Goal: Information Seeking & Learning: Learn about a topic

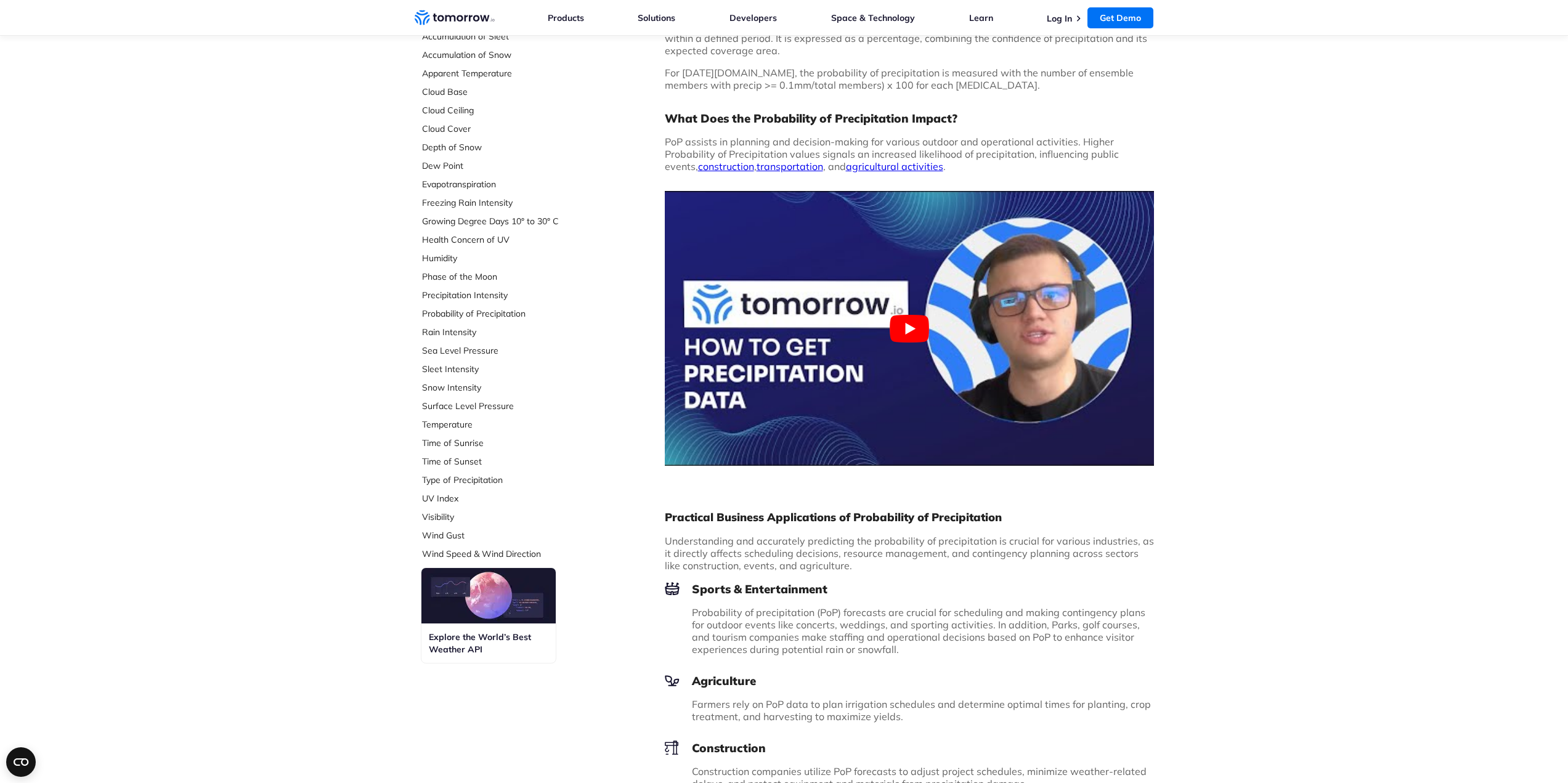
scroll to position [308, 0]
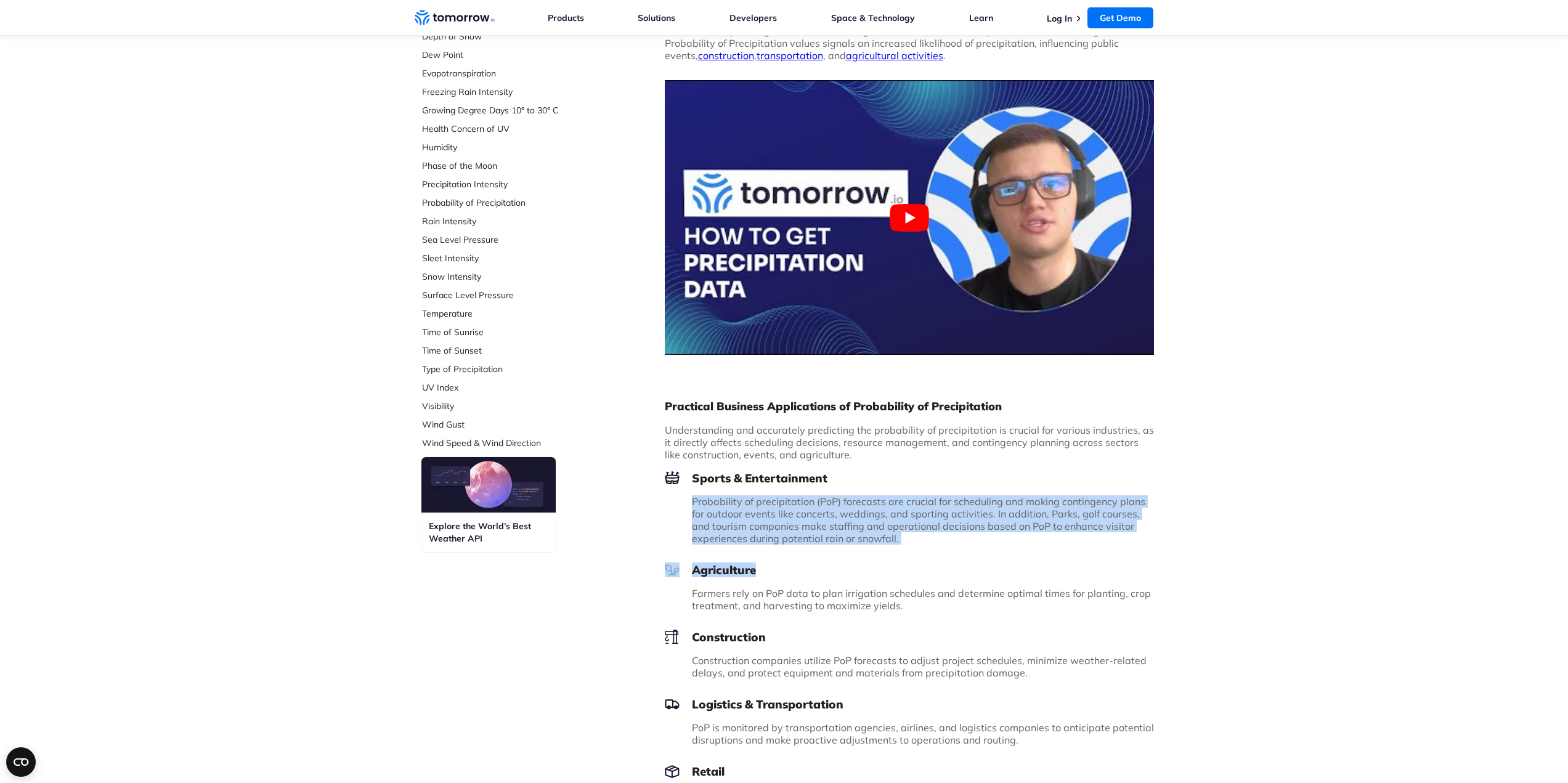
drag, startPoint x: 691, startPoint y: 501, endPoint x: 987, endPoint y: 551, distance: 300.2
click at [988, 551] on div "Practical Business Applications of Probability of Precipitation Understanding a…" at bounding box center [909, 639] width 489 height 500
click at [990, 551] on div "Practical Business Applications of Probability of Precipitation Understanding a…" at bounding box center [909, 639] width 489 height 500
drag, startPoint x: 949, startPoint y: 537, endPoint x: 632, endPoint y: 462, distance: 325.8
click at [632, 462] on div "Select Data Layer Core Accumulation of Ice Accumulation of LWE Snow (Snow Water…" at bounding box center [784, 409] width 739 height 1246
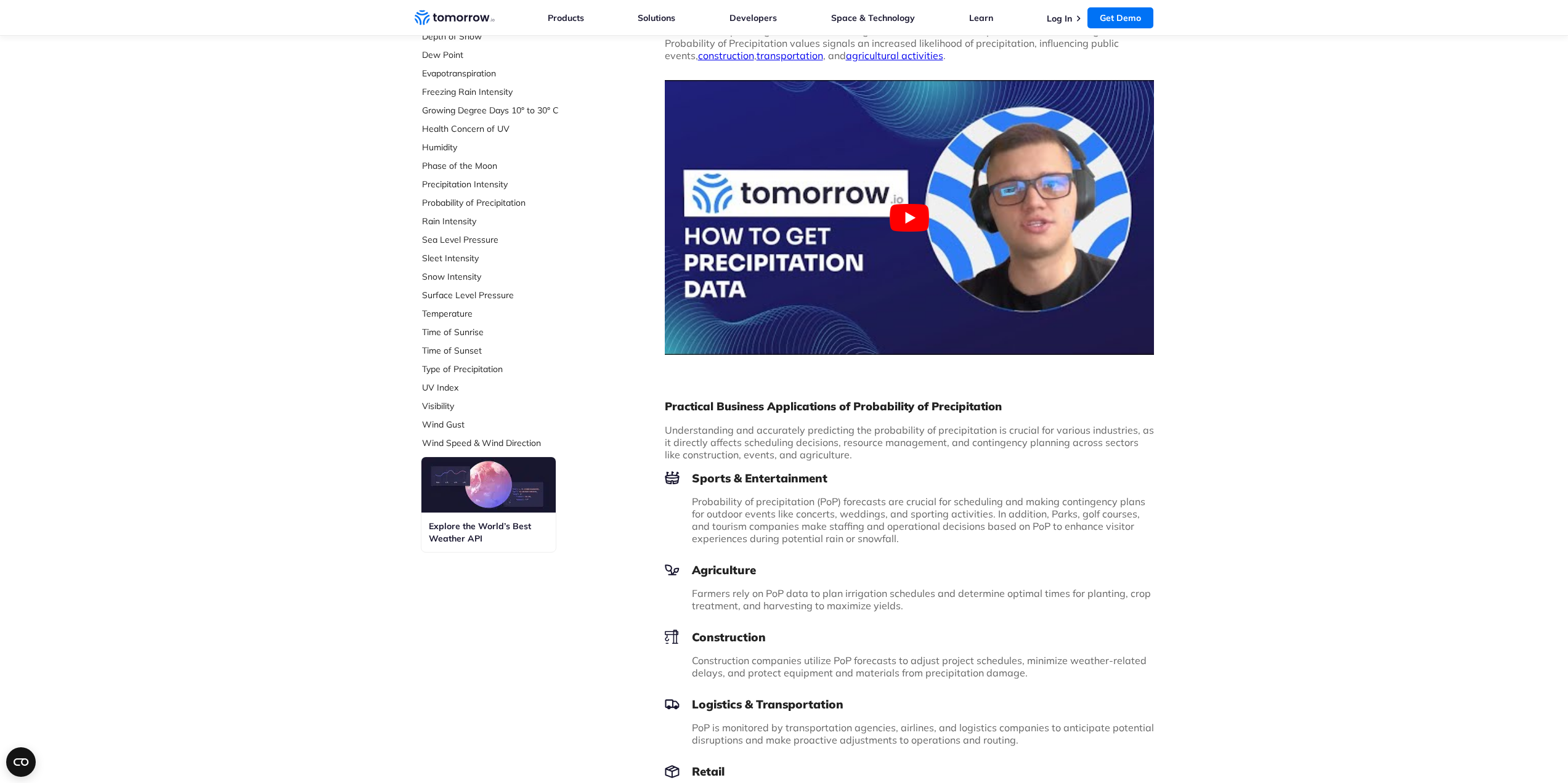
click at [919, 549] on div "Practical Business Applications of Probability of Precipitation Understanding a…" at bounding box center [909, 639] width 489 height 500
click at [469, 189] on link "Precipitation Intensity" at bounding box center [504, 184] width 164 height 12
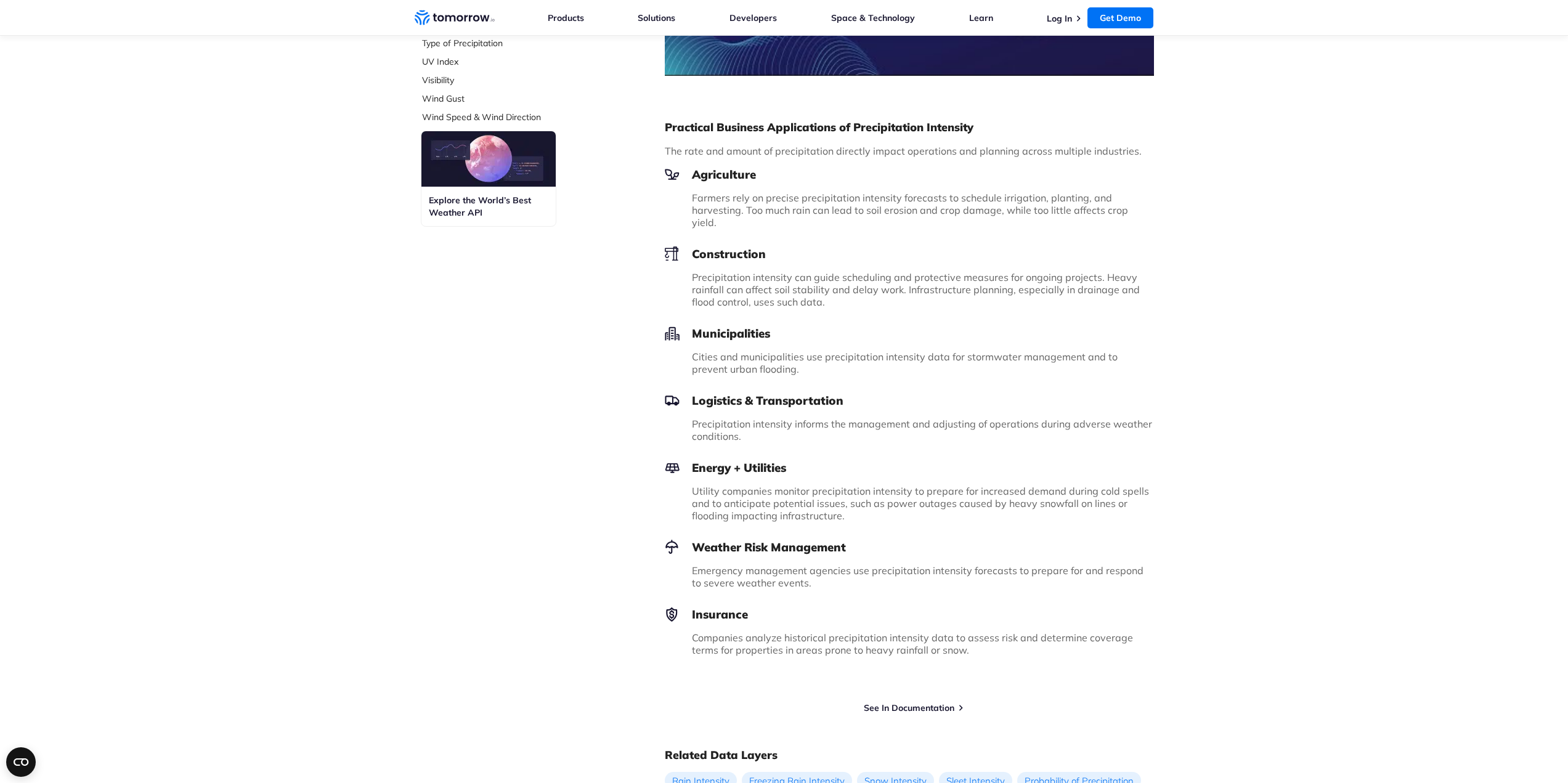
scroll to position [800, 0]
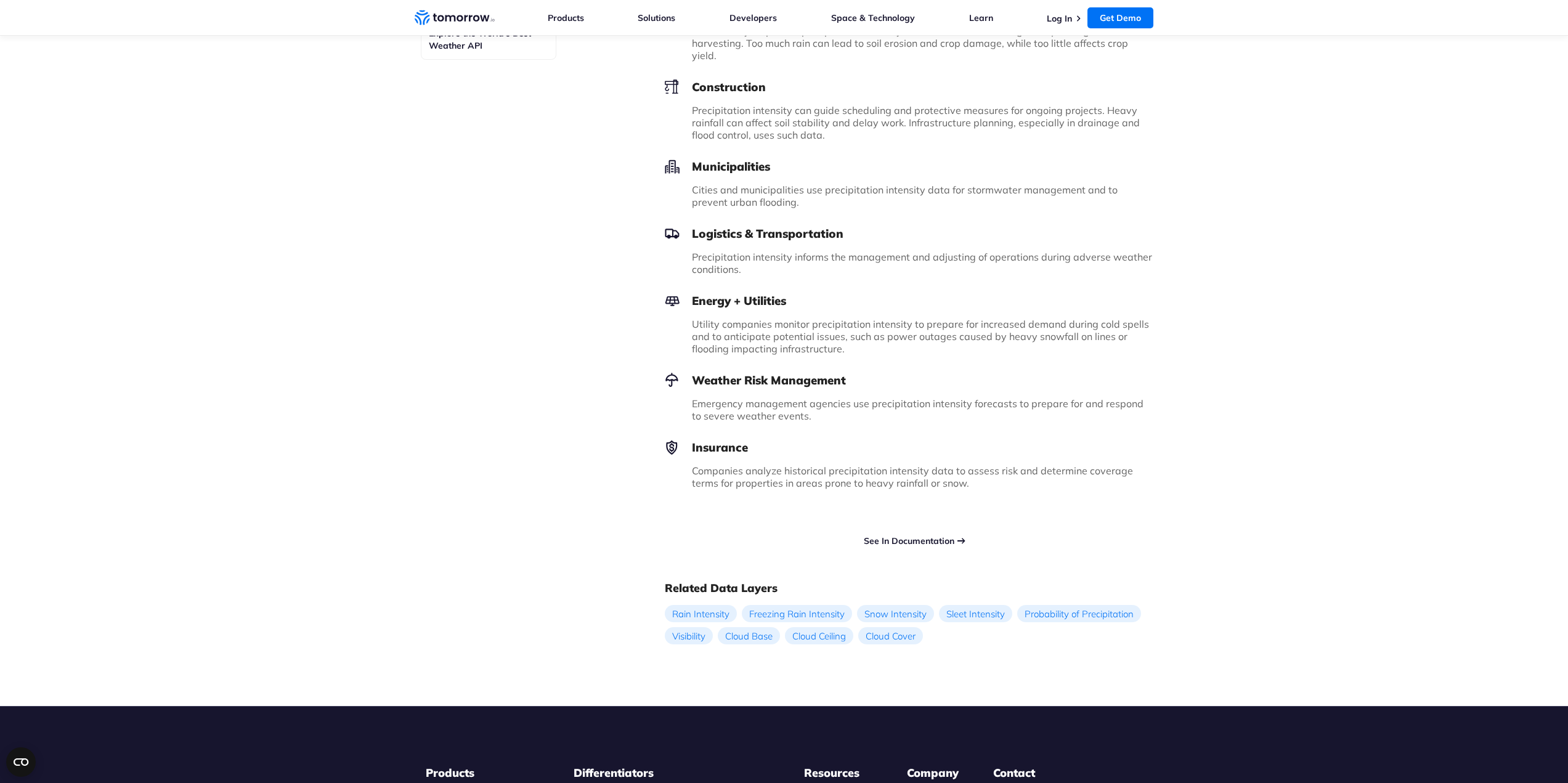
click at [933, 535] on link "See In Documentation" at bounding box center [909, 541] width 90 height 11
click at [928, 535] on link "See In Documentation" at bounding box center [909, 541] width 90 height 11
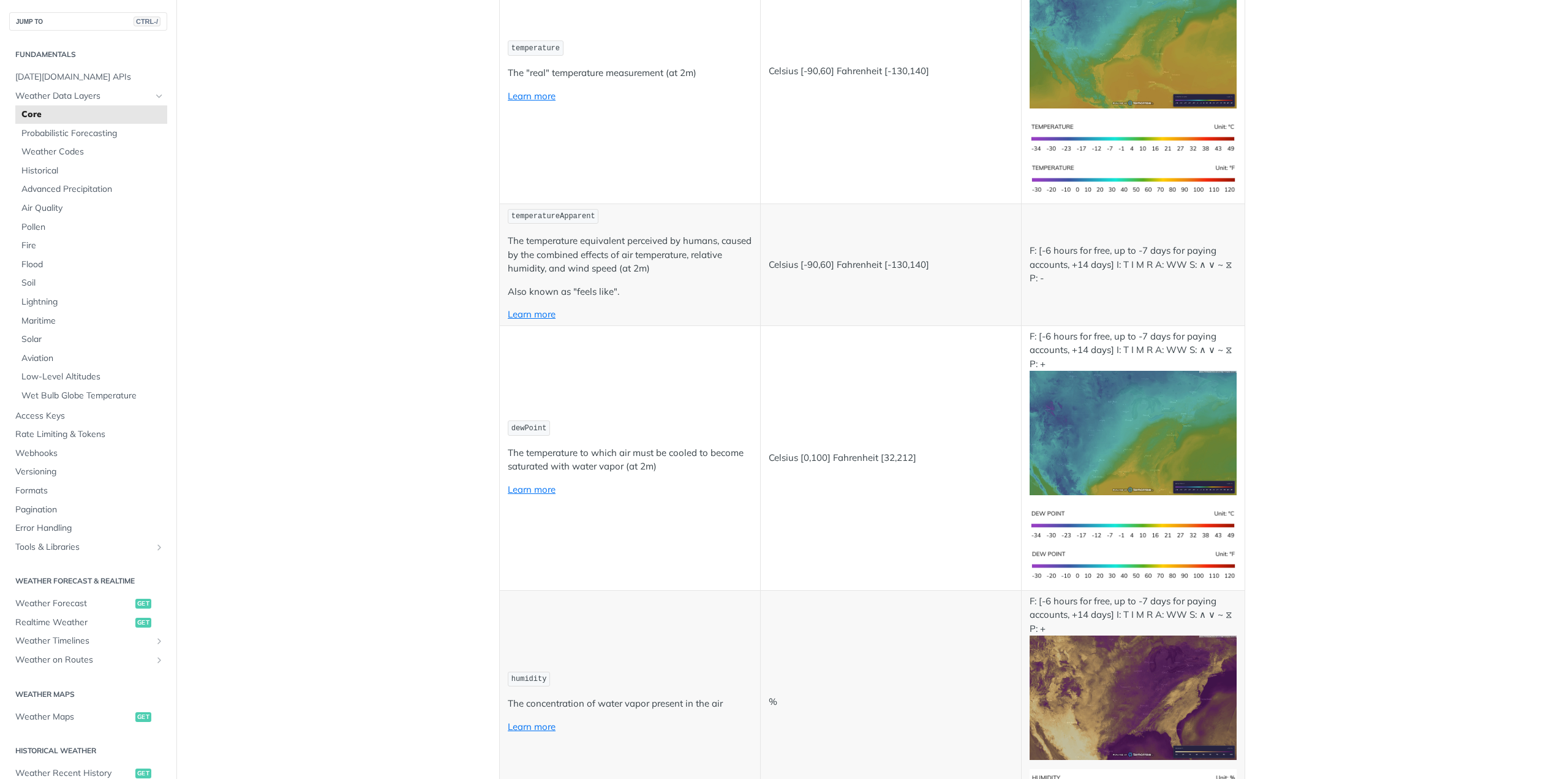
scroll to position [674, 0]
